Goal: Task Accomplishment & Management: Manage account settings

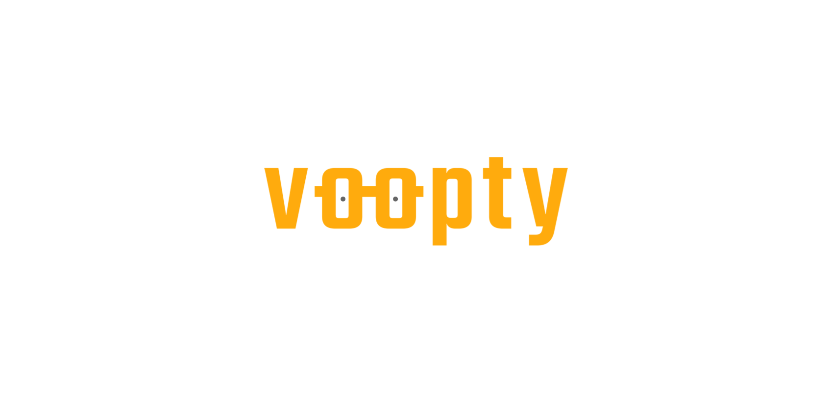
click at [81, 0] on div at bounding box center [416, 0] width 832 height 0
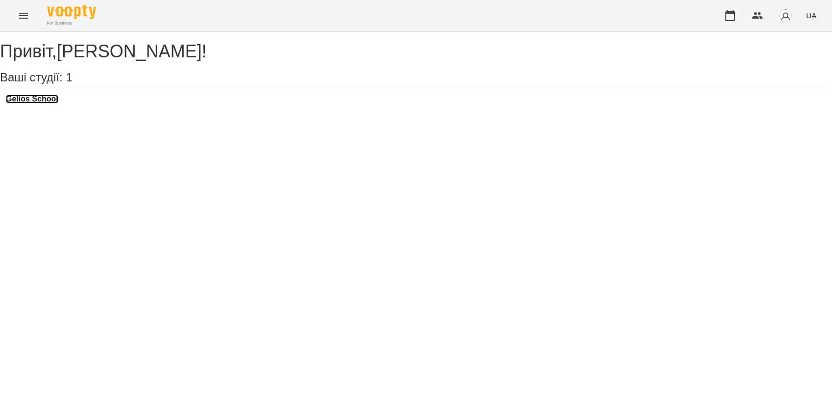
click at [55, 103] on h3 "Gelios School" at bounding box center [32, 99] width 52 height 9
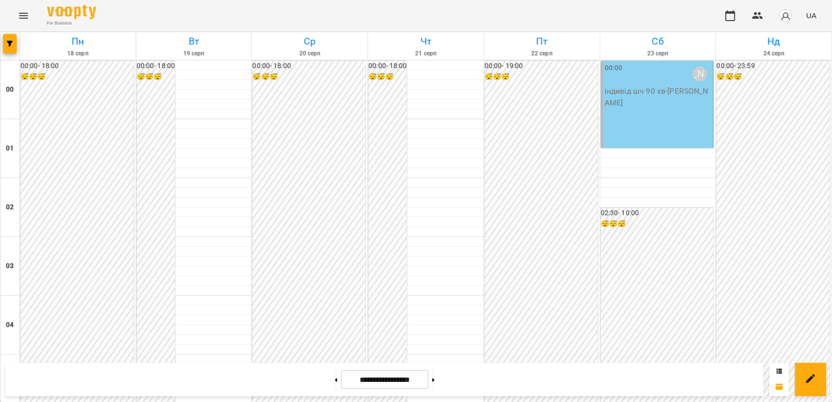
scroll to position [1067, 0]
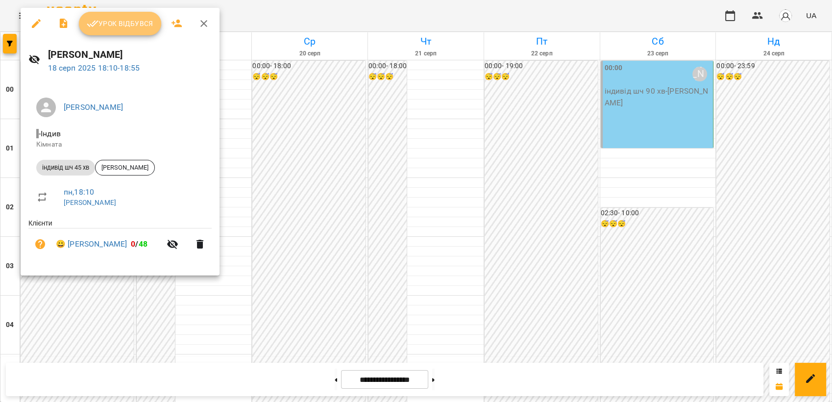
click at [129, 21] on span "Урок відбувся" at bounding box center [120, 24] width 67 height 12
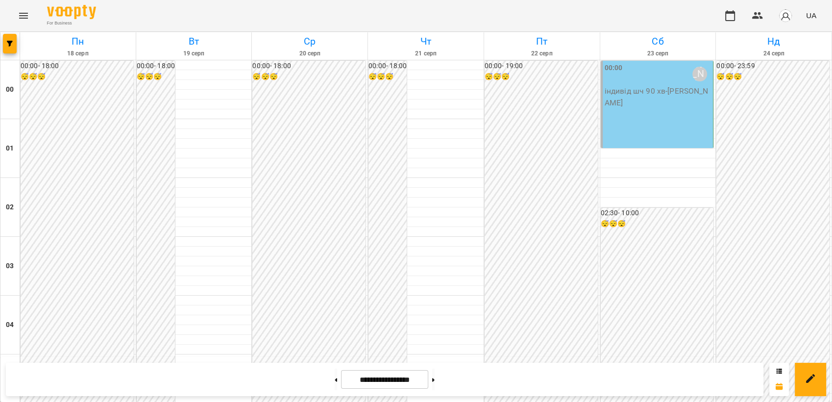
scroll to position [995, 0]
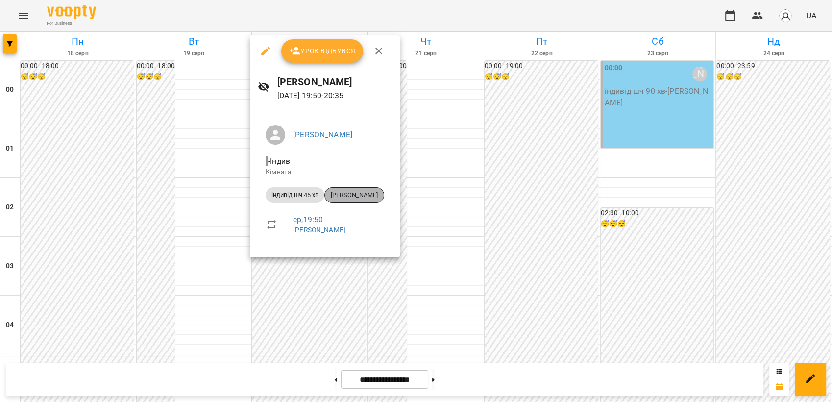
click at [343, 201] on div "[PERSON_NAME]" at bounding box center [355, 195] width 60 height 16
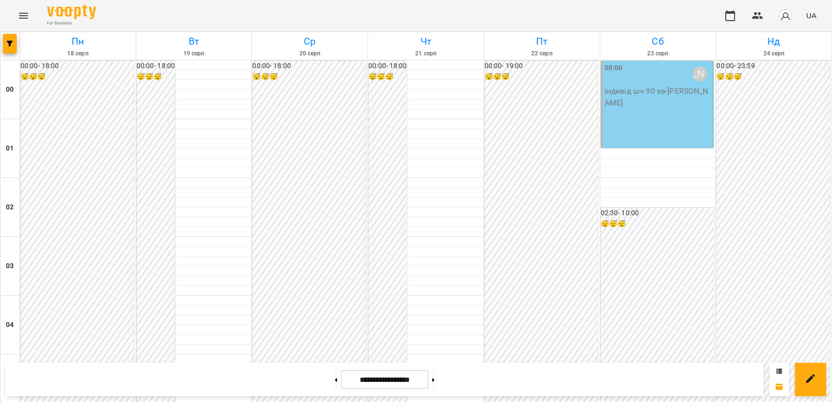
scroll to position [1008, 0]
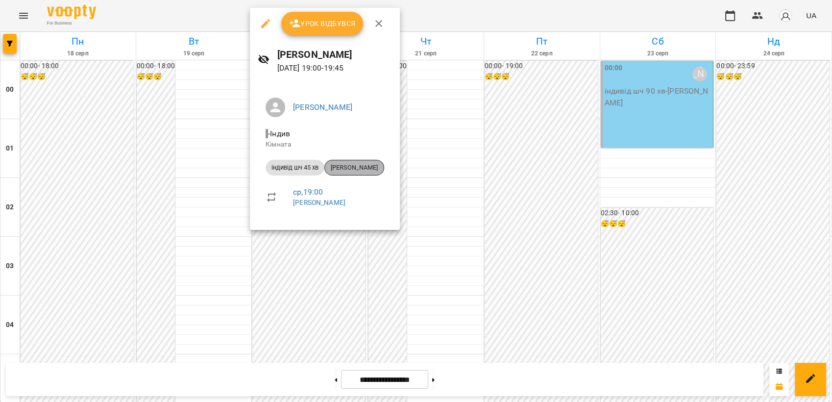
click at [358, 175] on div "[PERSON_NAME]" at bounding box center [355, 168] width 60 height 16
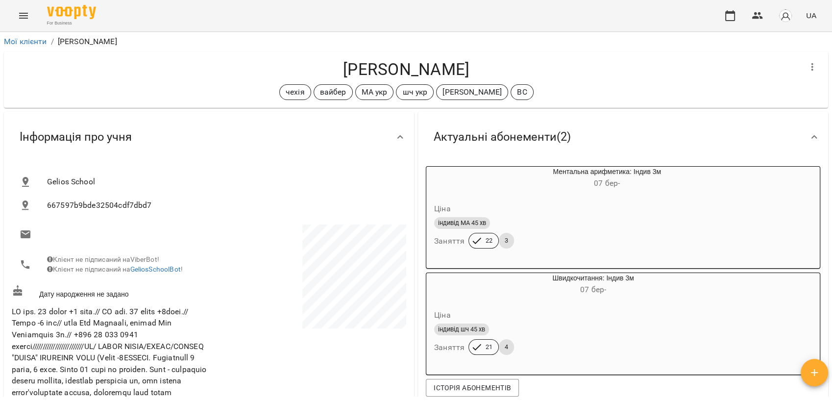
click at [830, 174] on div "Мої клієнти / [PERSON_NAME] [PERSON_NAME] укр шч укр [PERSON_NAME] ВС Актуальні…" at bounding box center [416, 233] width 832 height 402
drag, startPoint x: 830, startPoint y: 174, endPoint x: 818, endPoint y: 210, distance: 38.3
click at [818, 210] on div "Ментальна арифметика: Індив 3м [DATE][PERSON_NAME] індивід МА 45 хв Заняття 22 …" at bounding box center [623, 283] width 410 height 242
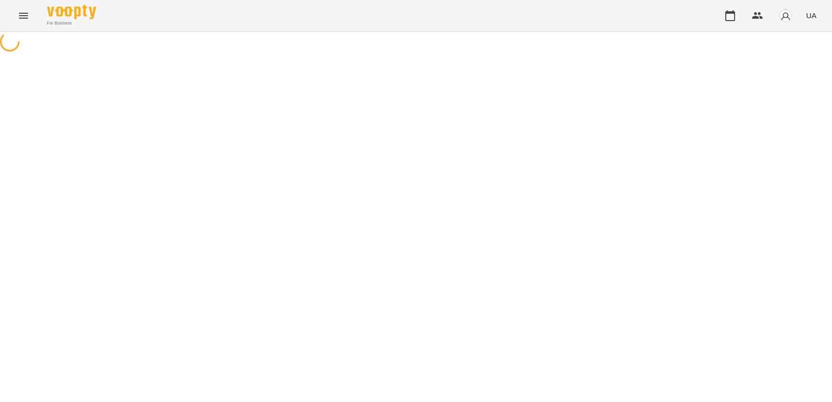
click at [832, 54] on html "For Business UA" at bounding box center [416, 27] width 832 height 54
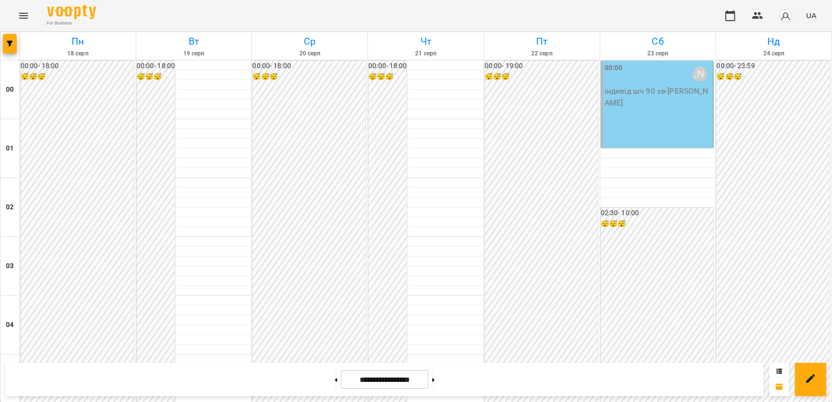
scroll to position [971, 0]
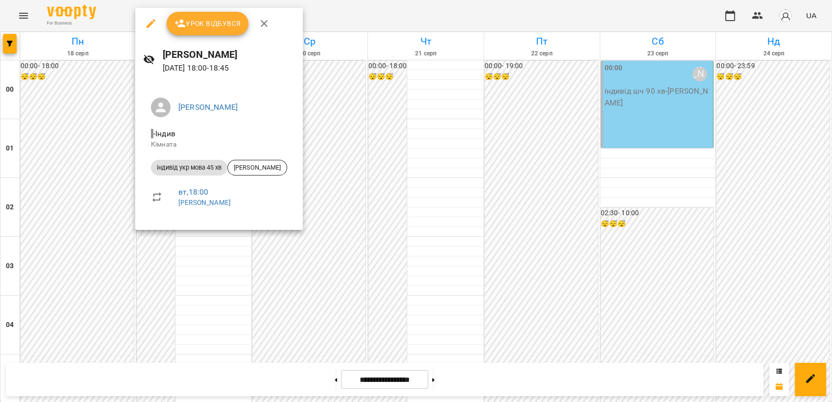
click at [259, 176] on li "індивід укр мова 45 [PERSON_NAME]" at bounding box center [219, 168] width 152 height 24
click at [270, 171] on span "[PERSON_NAME]" at bounding box center [257, 167] width 59 height 9
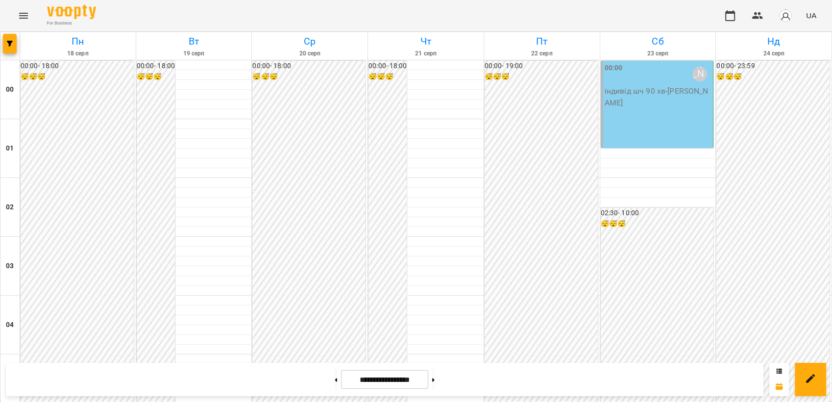
scroll to position [922, 0]
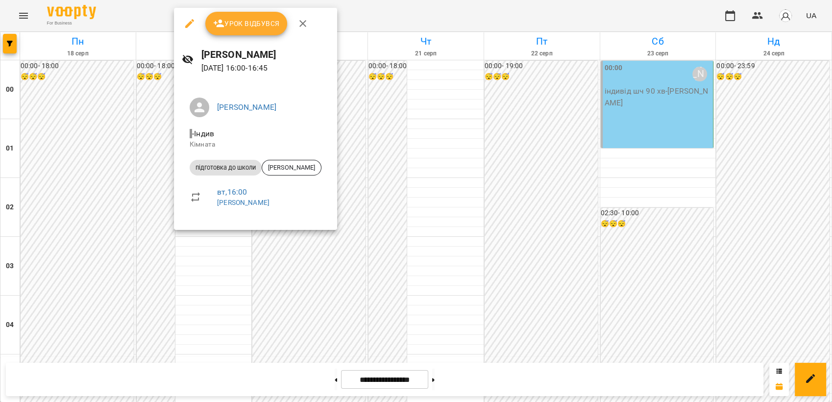
click at [603, 173] on div at bounding box center [416, 201] width 832 height 402
